Goal: Task Accomplishment & Management: Use online tool/utility

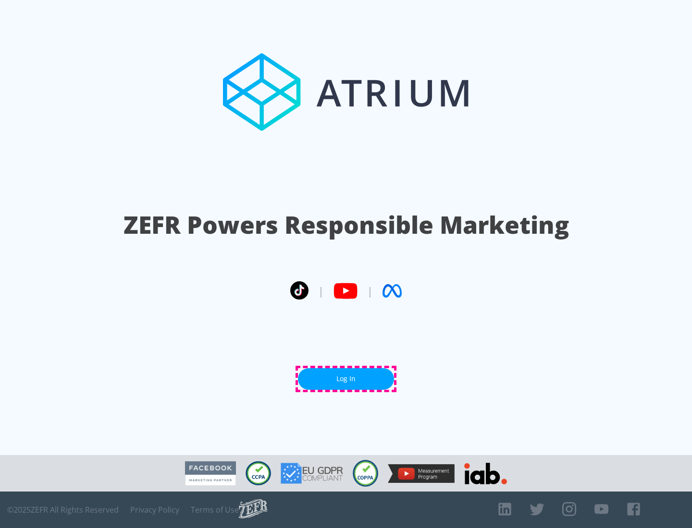
click at [346, 379] on link "Log In" at bounding box center [346, 379] width 96 height 22
